Goal: Task Accomplishment & Management: Manage account settings

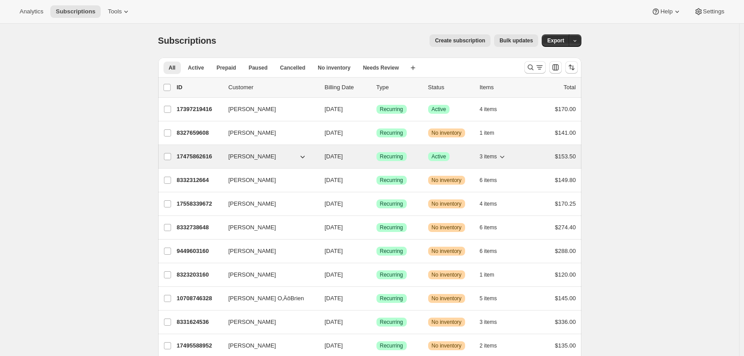
click at [242, 156] on span "[PERSON_NAME]" at bounding box center [253, 156] width 48 height 9
click at [304, 157] on icon "button" at bounding box center [302, 157] width 4 height 3
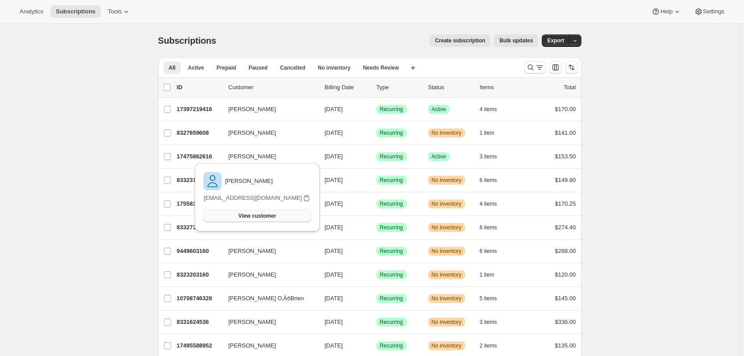
click at [279, 217] on button "View customer" at bounding box center [257, 215] width 107 height 12
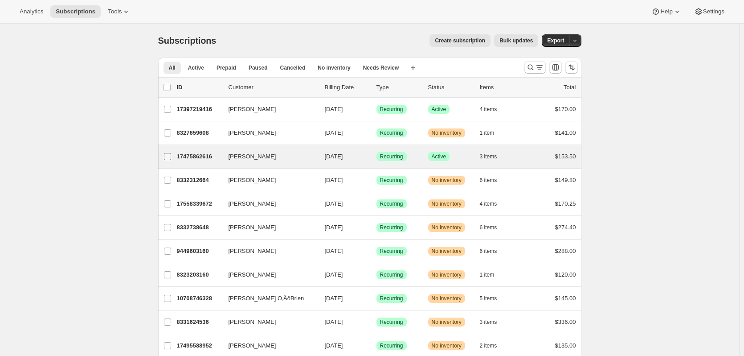
click at [167, 158] on input "[PERSON_NAME]" at bounding box center [167, 156] width 7 height 7
checkbox input "true"
click at [556, 88] on span "Change status" at bounding box center [539, 87] width 37 height 7
select select "08"
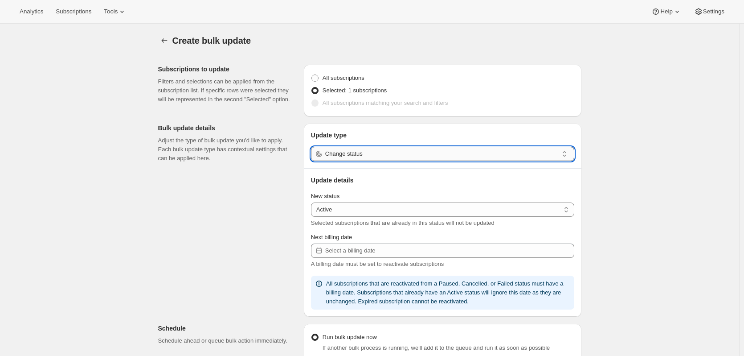
click at [426, 150] on input "Change status" at bounding box center [441, 154] width 233 height 14
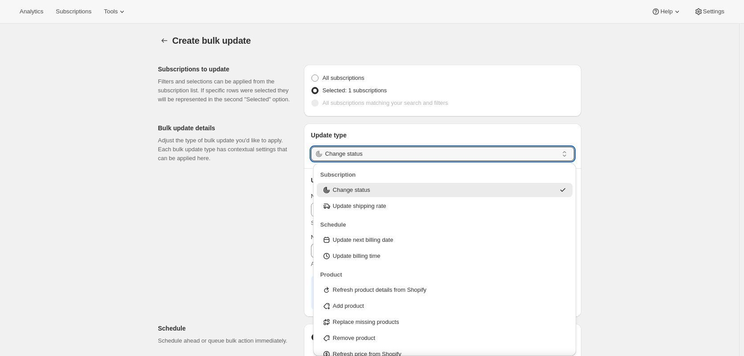
click at [631, 143] on div "Create bulk update. This page is ready Create bulk update Subscriptions to upda…" at bounding box center [369, 325] width 739 height 602
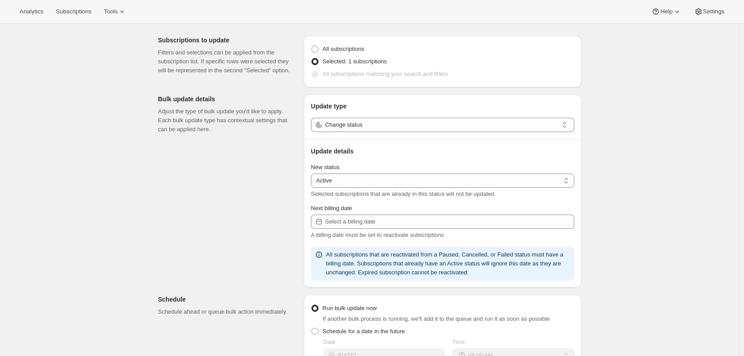
scroll to position [45, 0]
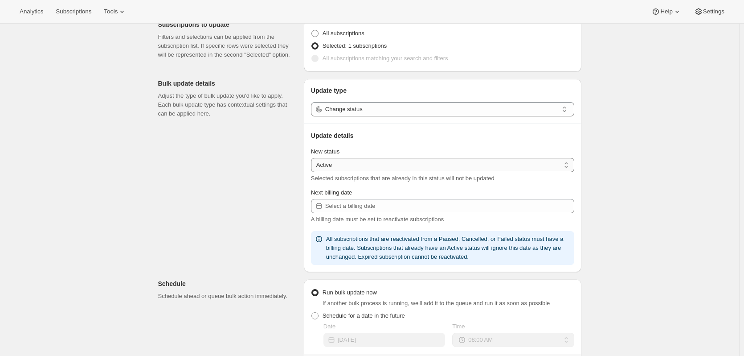
click at [459, 166] on select "Active Paused Cancelled" at bounding box center [442, 165] width 263 height 14
select select "cancelled"
click at [313, 158] on select "Active Paused Cancelled" at bounding box center [442, 165] width 263 height 14
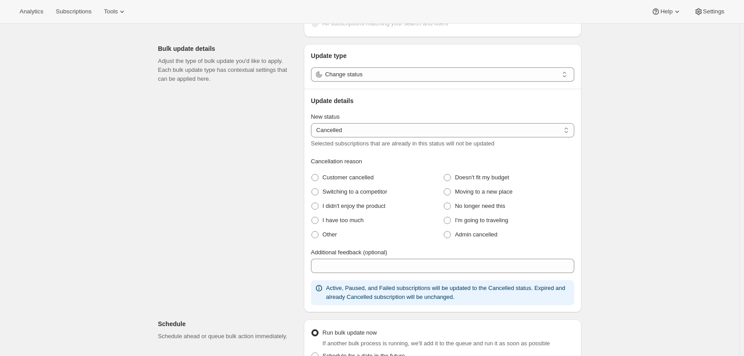
scroll to position [134, 0]
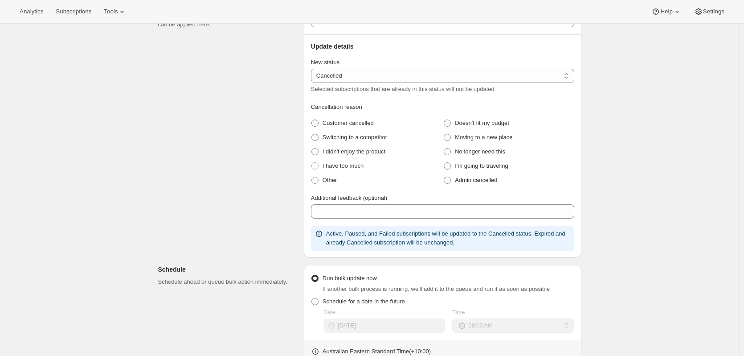
click at [316, 123] on span at bounding box center [315, 122] width 7 height 7
click at [312, 120] on cancelled "Customer cancelled" at bounding box center [312, 119] width 0 height 0
radio cancelled "true"
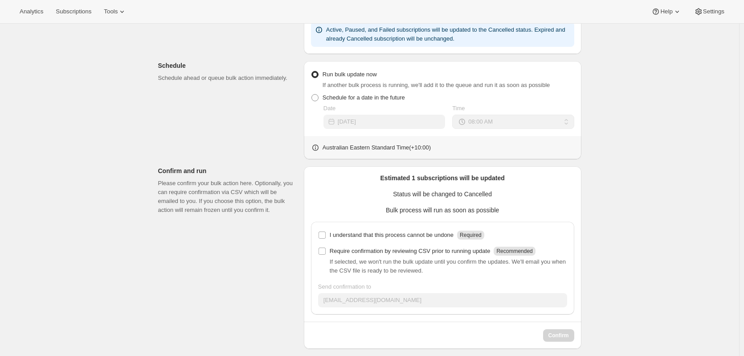
scroll to position [344, 0]
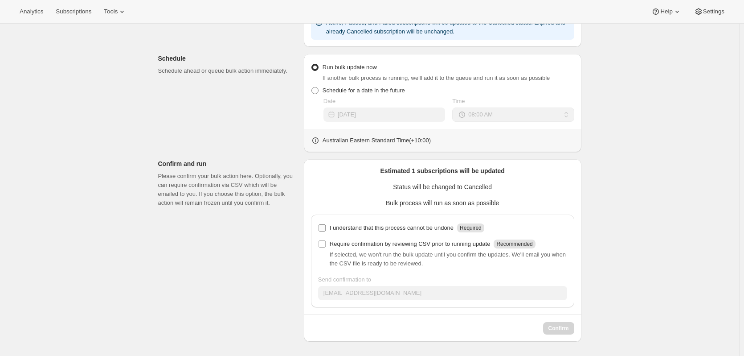
click at [326, 226] on input "I understand that this process cannot be undone Required" at bounding box center [322, 227] width 7 height 7
checkbox input "true"
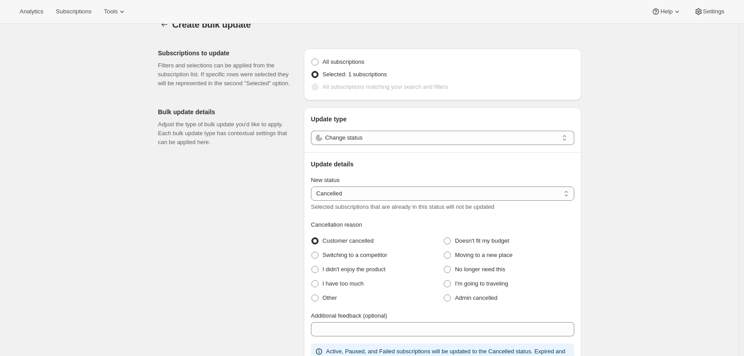
scroll to position [0, 0]
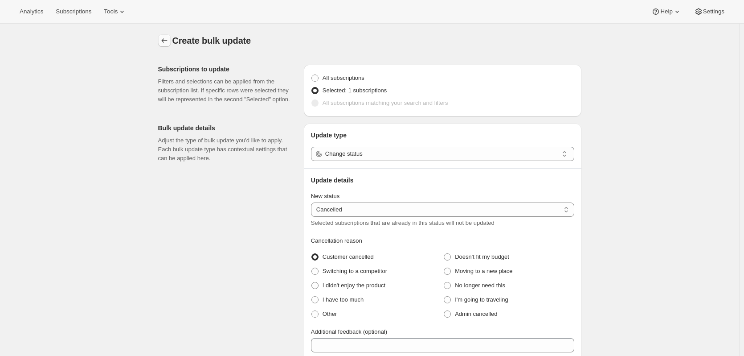
click at [169, 41] on icon "button" at bounding box center [164, 40] width 9 height 9
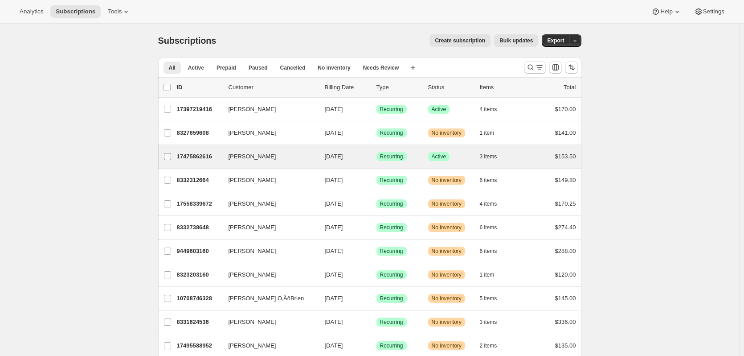
click at [170, 158] on input "[PERSON_NAME]" at bounding box center [167, 156] width 7 height 7
click at [170, 156] on input "[PERSON_NAME]" at bounding box center [167, 156] width 7 height 7
checkbox input "false"
click at [254, 158] on span "[PERSON_NAME]" at bounding box center [253, 156] width 48 height 9
click at [253, 157] on span "Sam Columbro" at bounding box center [253, 156] width 48 height 9
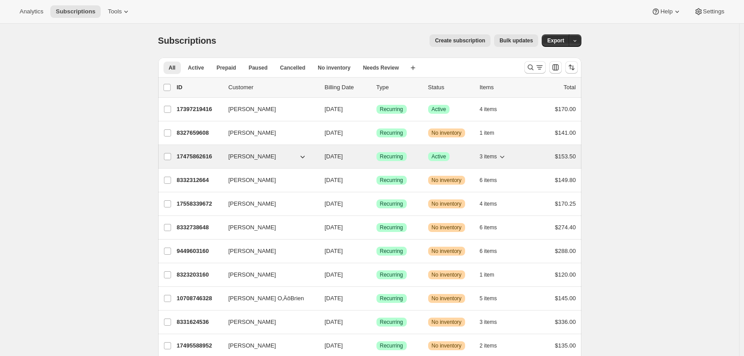
click at [253, 153] on span "Sam Columbro" at bounding box center [253, 156] width 48 height 9
click at [257, 155] on span "Sam Columbro" at bounding box center [253, 156] width 48 height 9
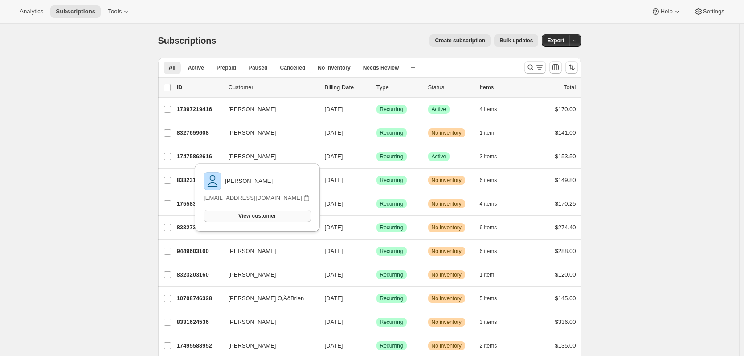
click at [264, 216] on span "View customer" at bounding box center [256, 215] width 37 height 7
click at [253, 209] on div at bounding box center [257, 205] width 107 height 7
click at [255, 215] on span "View customer" at bounding box center [256, 215] width 37 height 7
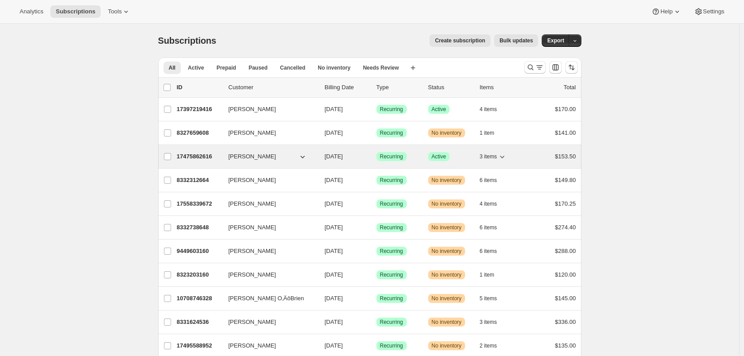
click at [258, 158] on span "[PERSON_NAME]" at bounding box center [253, 156] width 48 height 9
click at [448, 156] on span "Success Active" at bounding box center [439, 156] width 22 height 9
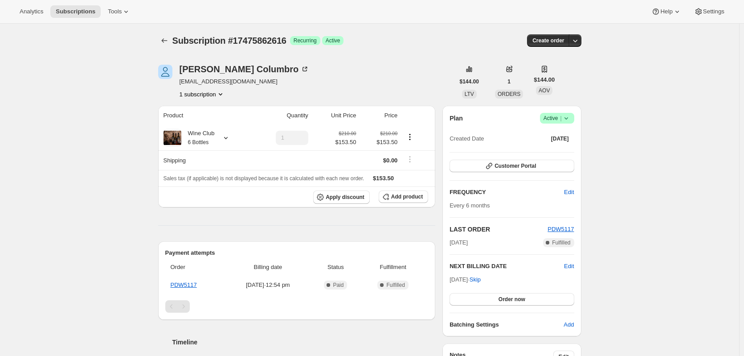
click at [571, 120] on icon at bounding box center [566, 118] width 9 height 9
click at [572, 150] on span "Cancel subscription" at bounding box center [560, 151] width 50 height 7
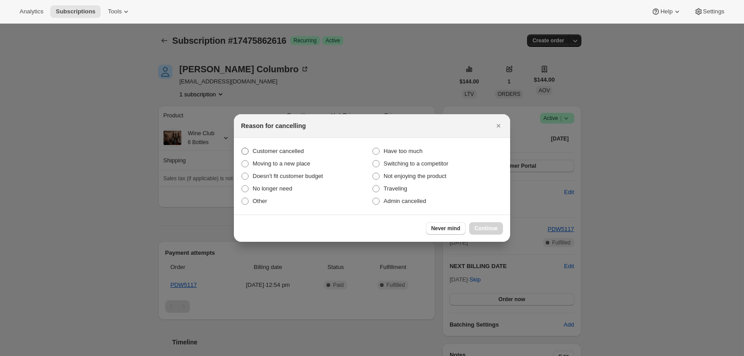
click at [247, 152] on span ":rcb:" at bounding box center [245, 151] width 7 height 7
click at [242, 148] on input "Customer cancelled" at bounding box center [242, 148] width 0 height 0
radio input "true"
click at [488, 229] on span "Continue" at bounding box center [486, 228] width 23 height 7
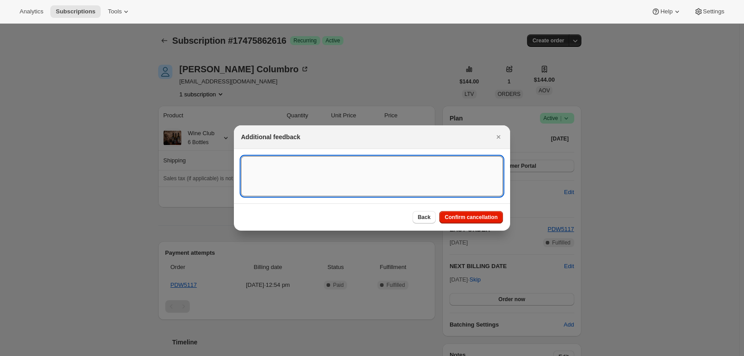
click at [381, 178] on textarea ":rcb:" at bounding box center [372, 176] width 262 height 40
click at [478, 219] on span "Confirm cancellation" at bounding box center [471, 216] width 53 height 7
